Goal: Information Seeking & Learning: Learn about a topic

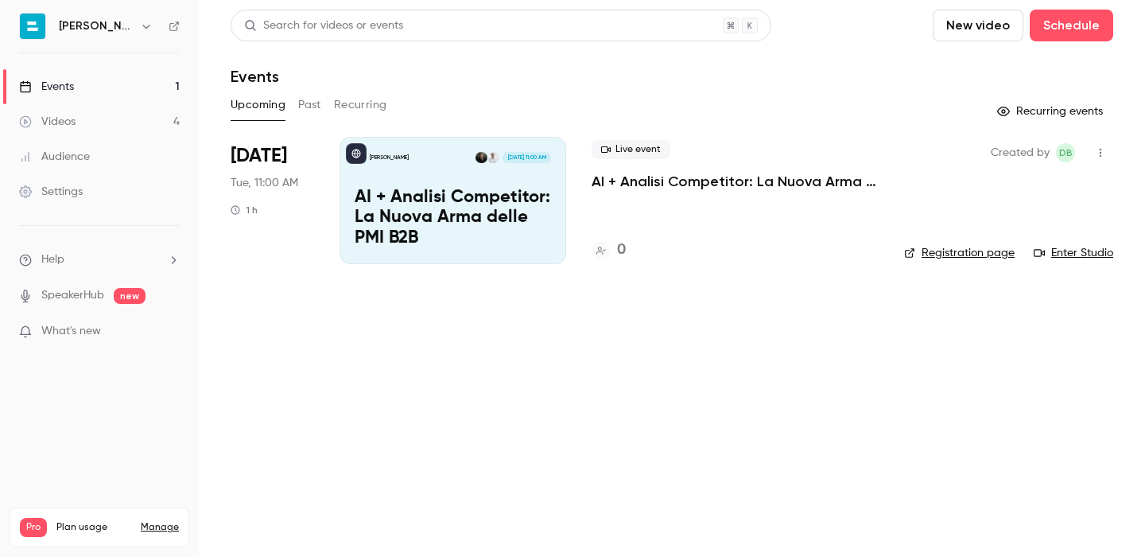
click at [106, 126] on link "Videos 4" at bounding box center [99, 121] width 199 height 35
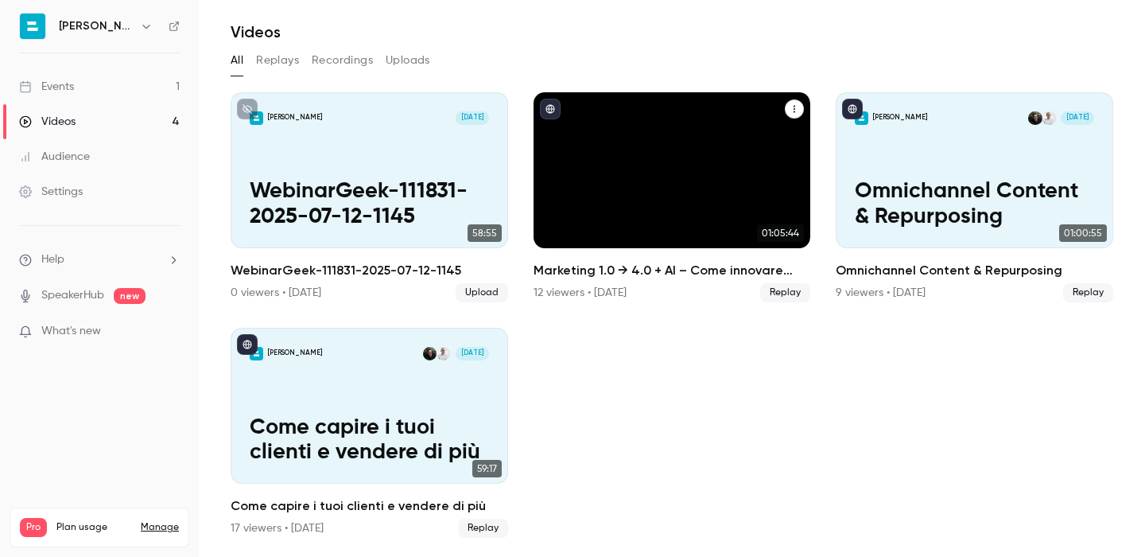
scroll to position [44, 0]
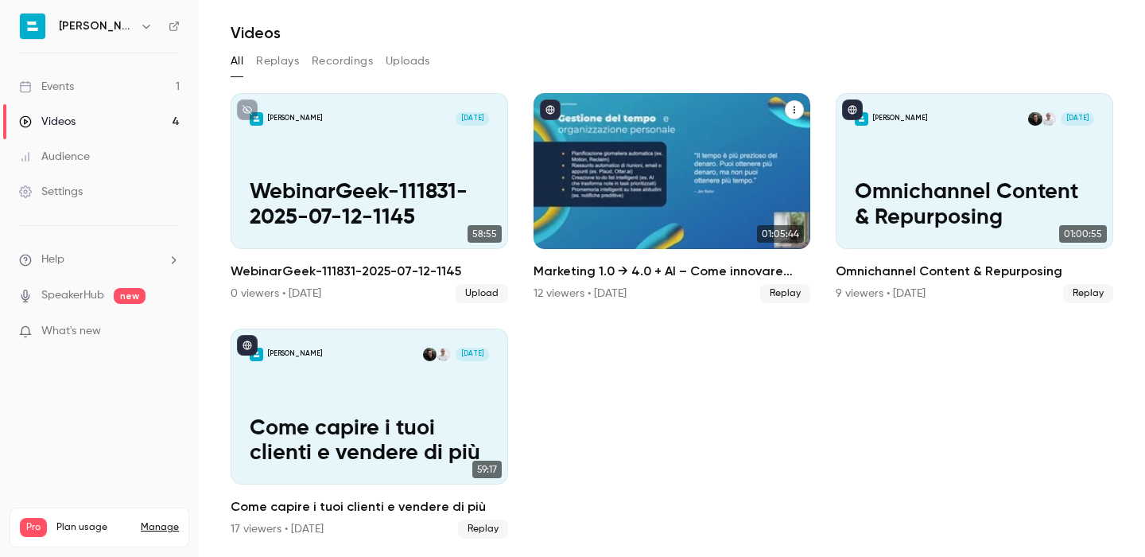
click at [729, 196] on p "Marketing 1.0 → 4.0 + AI – Come innovare marketing e vendite con gli strumenti …" at bounding box center [672, 193] width 240 height 76
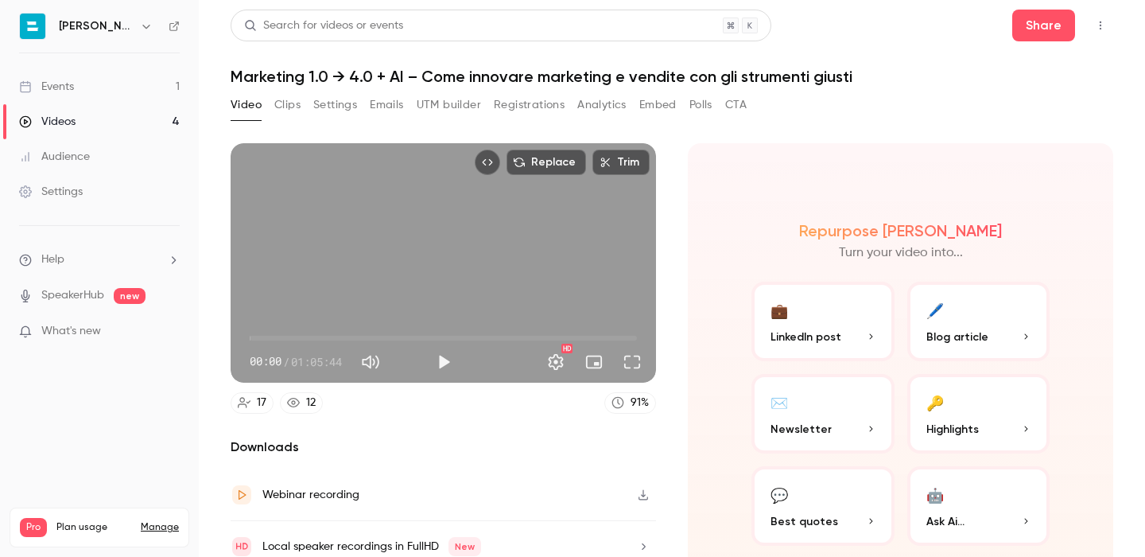
click at [538, 108] on button "Registrations" at bounding box center [529, 104] width 71 height 25
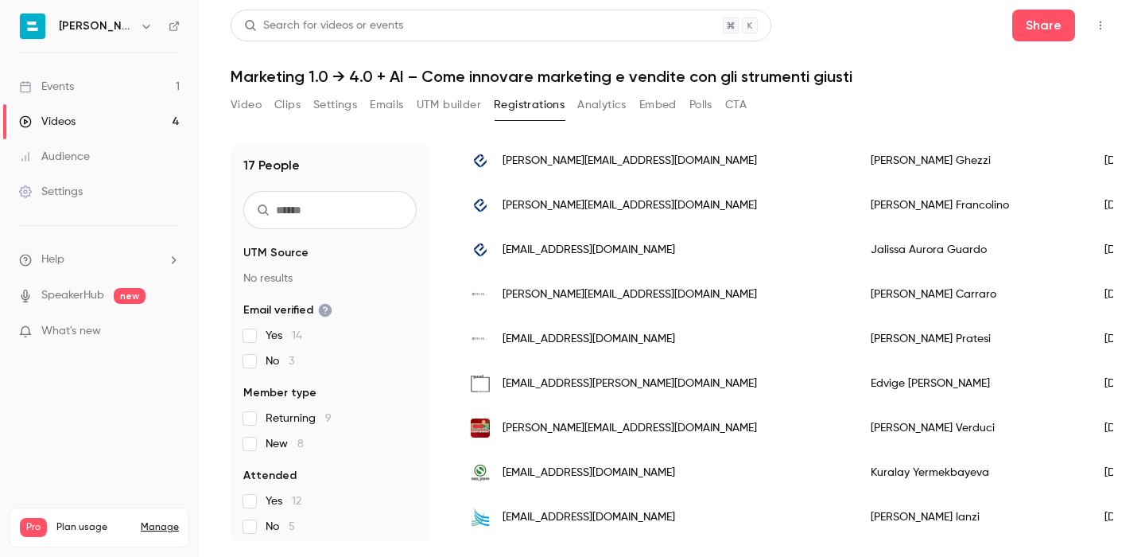
scroll to position [294, 0]
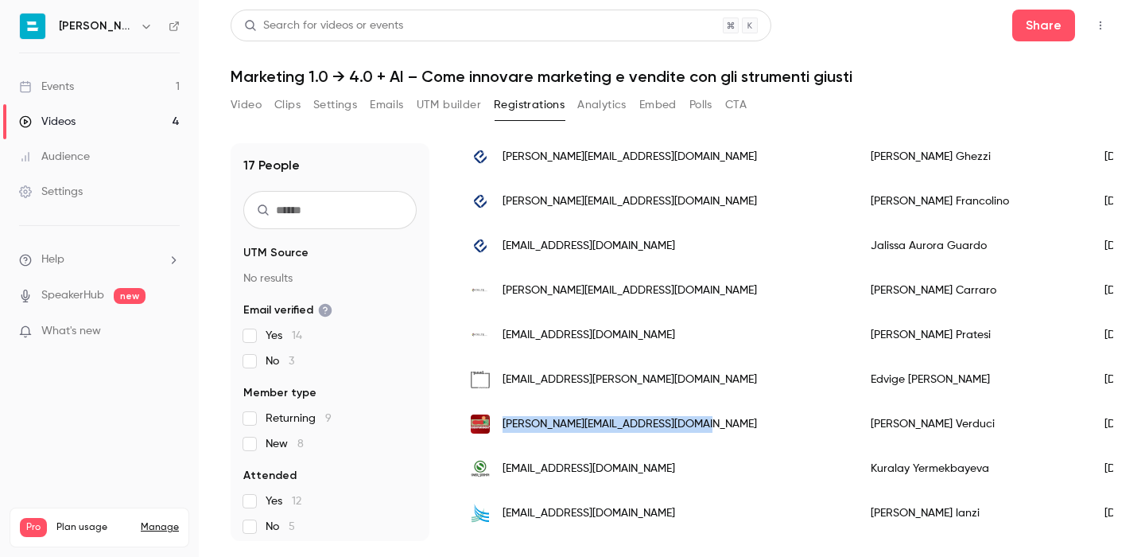
drag, startPoint x: 711, startPoint y: 425, endPoint x: 504, endPoint y: 412, distance: 207.2
click at [504, 412] on div "[PERSON_NAME][EMAIL_ADDRESS][DOMAIN_NAME]" at bounding box center [655, 424] width 400 height 45
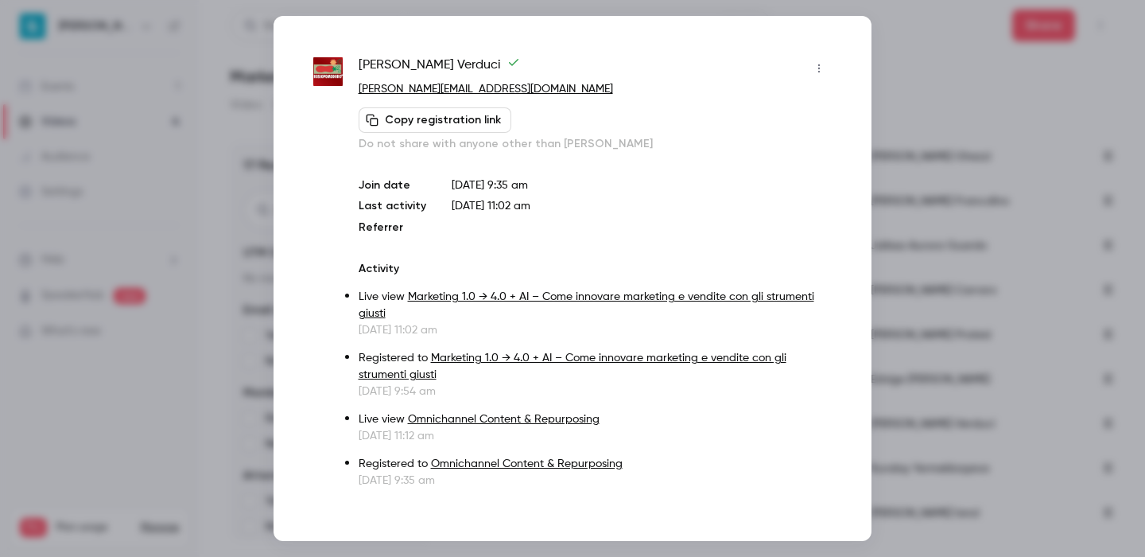
copy span "[PERSON_NAME][EMAIL_ADDRESS][DOMAIN_NAME]"
drag, startPoint x: 574, startPoint y: 91, endPoint x: 361, endPoint y: 92, distance: 213.1
click at [361, 92] on p "[PERSON_NAME][EMAIL_ADDRESS][DOMAIN_NAME]" at bounding box center [595, 89] width 473 height 17
copy link "[PERSON_NAME][EMAIL_ADDRESS][DOMAIN_NAME]"
click at [962, 87] on div at bounding box center [572, 278] width 1145 height 557
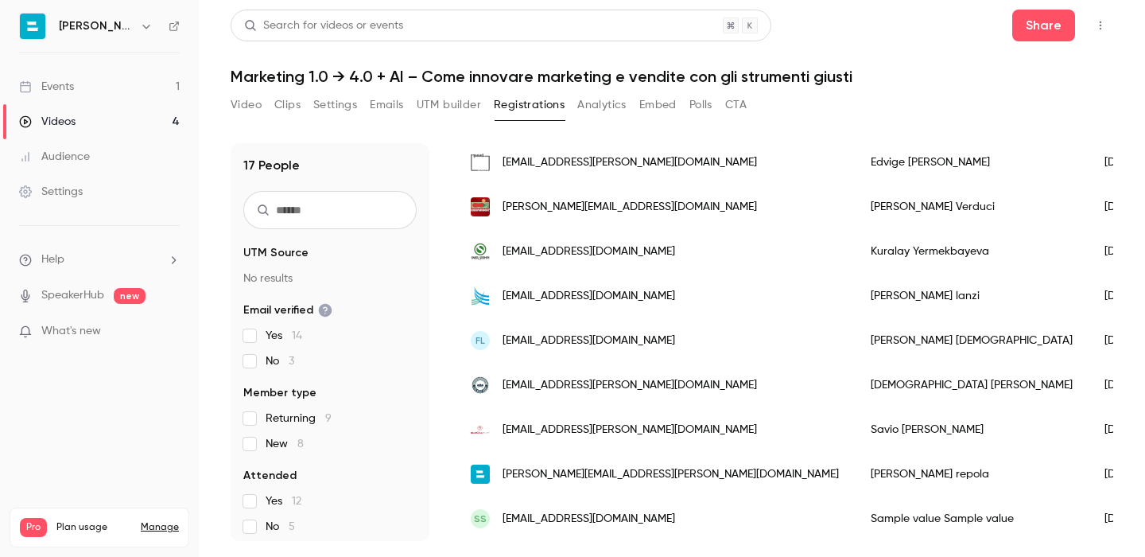
scroll to position [511, 0]
drag, startPoint x: 644, startPoint y: 433, endPoint x: 495, endPoint y: 422, distance: 149.1
click at [495, 422] on div "[EMAIL_ADDRESS][PERSON_NAME][DOMAIN_NAME]" at bounding box center [655, 430] width 400 height 45
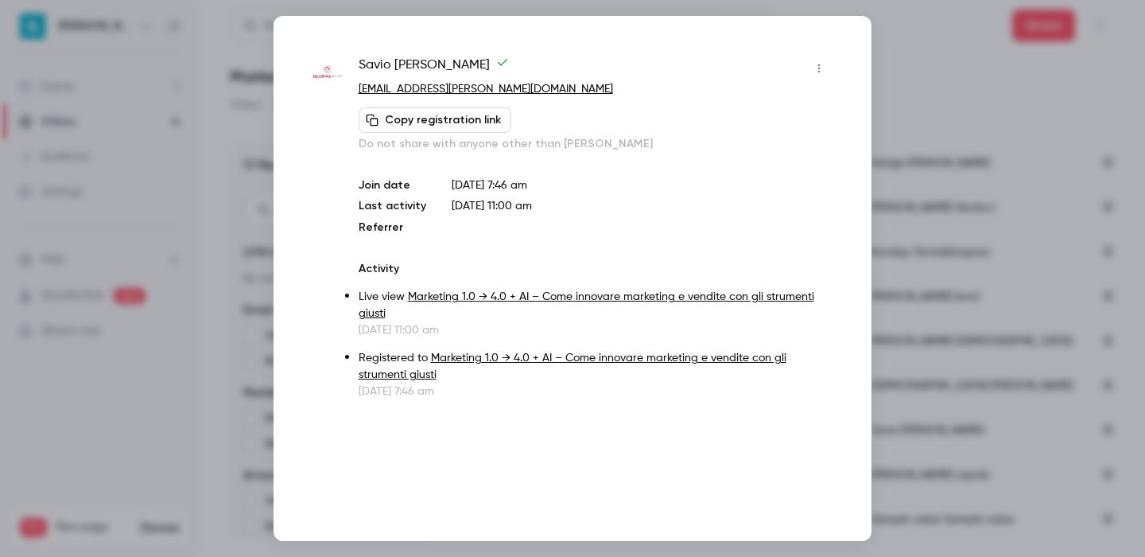
click at [541, 96] on p "[EMAIL_ADDRESS][PERSON_NAME][DOMAIN_NAME]" at bounding box center [595, 89] width 473 height 17
copy div "[EMAIL_ADDRESS][PERSON_NAME][DOMAIN_NAME] Copy registration link"
click at [915, 95] on div at bounding box center [572, 278] width 1145 height 557
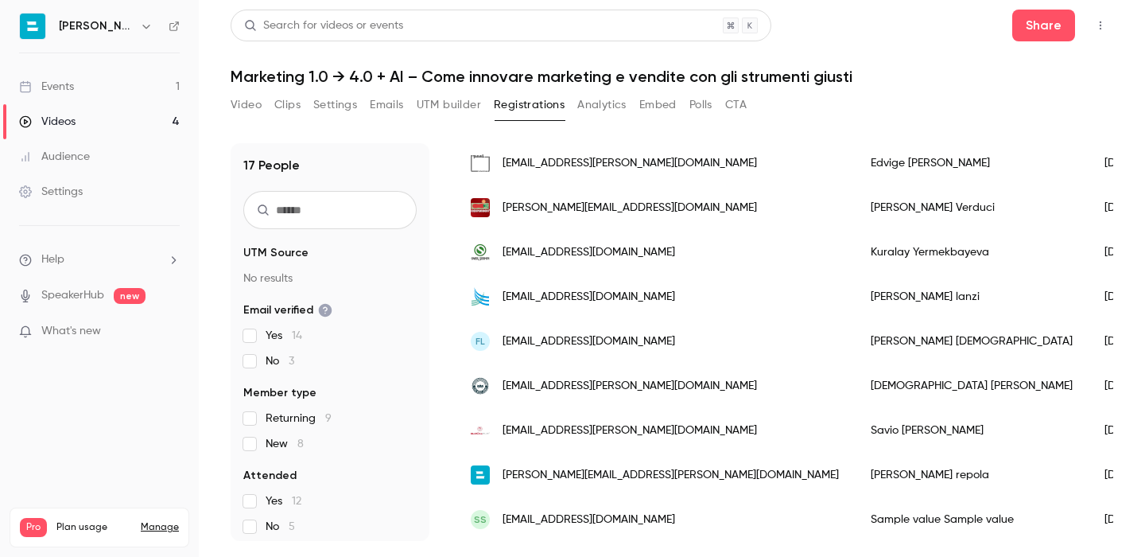
scroll to position [511, 0]
drag, startPoint x: 690, startPoint y: 384, endPoint x: 501, endPoint y: 376, distance: 188.6
click at [501, 376] on div "[EMAIL_ADDRESS][PERSON_NAME][DOMAIN_NAME]" at bounding box center [655, 385] width 400 height 45
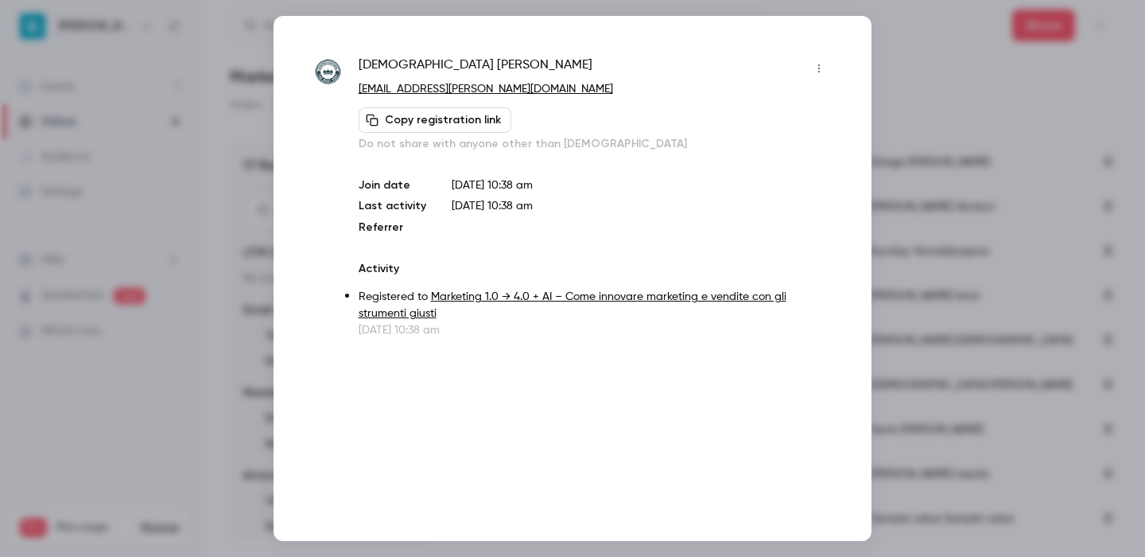
click at [543, 86] on p "[EMAIL_ADDRESS][PERSON_NAME][DOMAIN_NAME]" at bounding box center [595, 89] width 473 height 17
copy div "[EMAIL_ADDRESS][PERSON_NAME][DOMAIN_NAME] Copy registration link"
click at [916, 90] on div at bounding box center [572, 278] width 1145 height 557
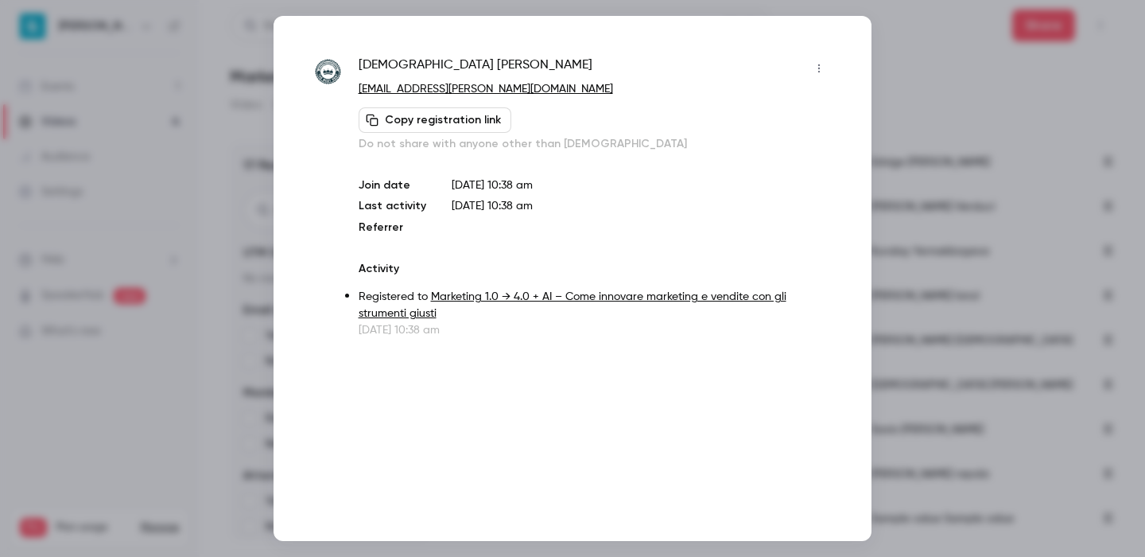
click at [916, 90] on div "Search for videos or events Share Marketing 1.0 → 4.0 + AI – Come innovare mark…" at bounding box center [672, 279] width 883 height 538
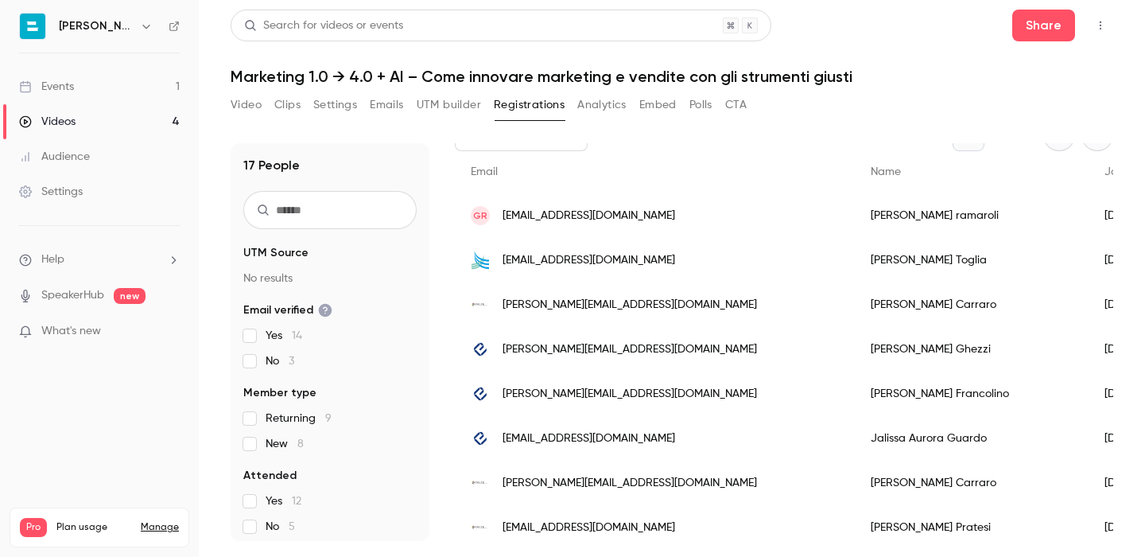
scroll to position [0, 0]
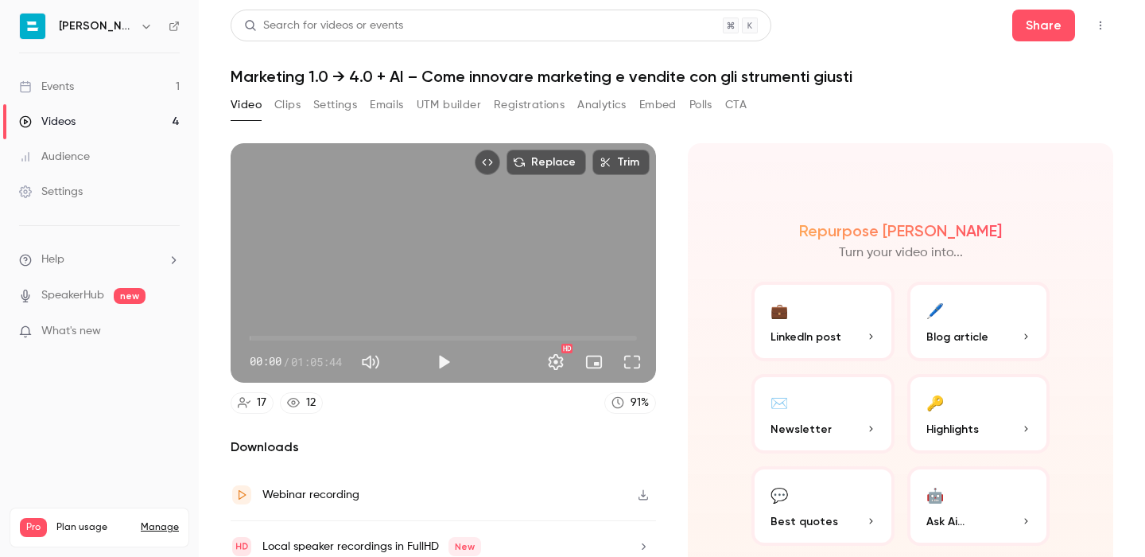
click at [126, 118] on link "Videos 4" at bounding box center [99, 121] width 199 height 35
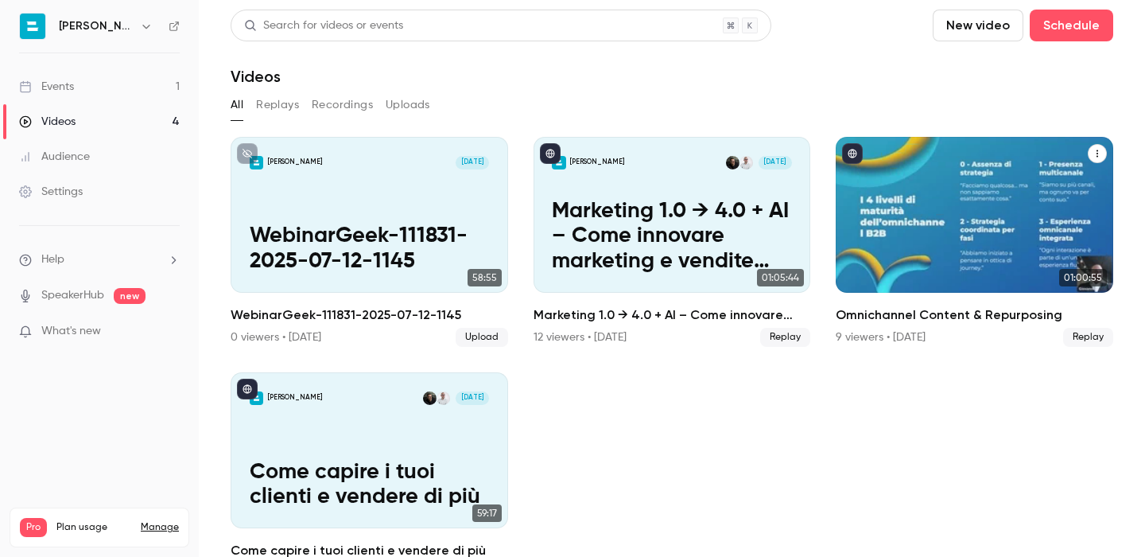
click at [985, 198] on div "[PERSON_NAME] [DATE] Omnichannel Content & Repurposing" at bounding box center [975, 215] width 278 height 156
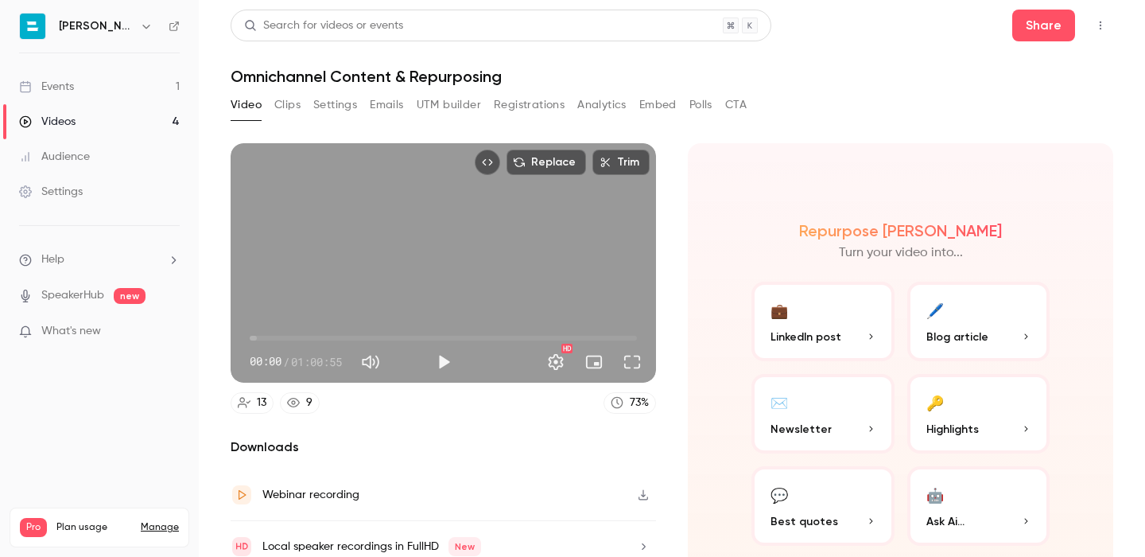
click at [540, 107] on button "Registrations" at bounding box center [529, 104] width 71 height 25
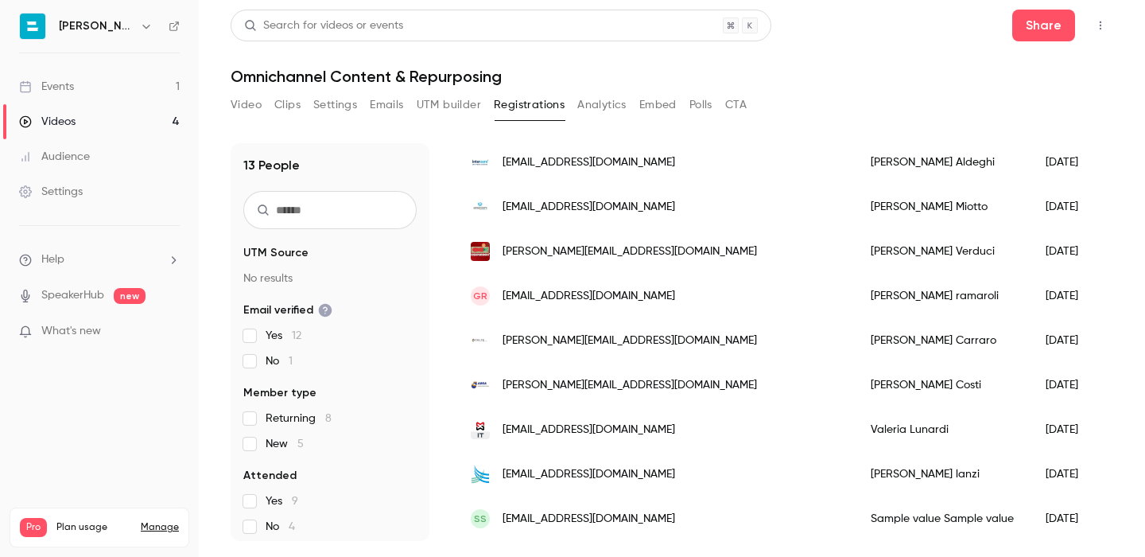
scroll to position [331, 0]
